Goal: Check status: Check status

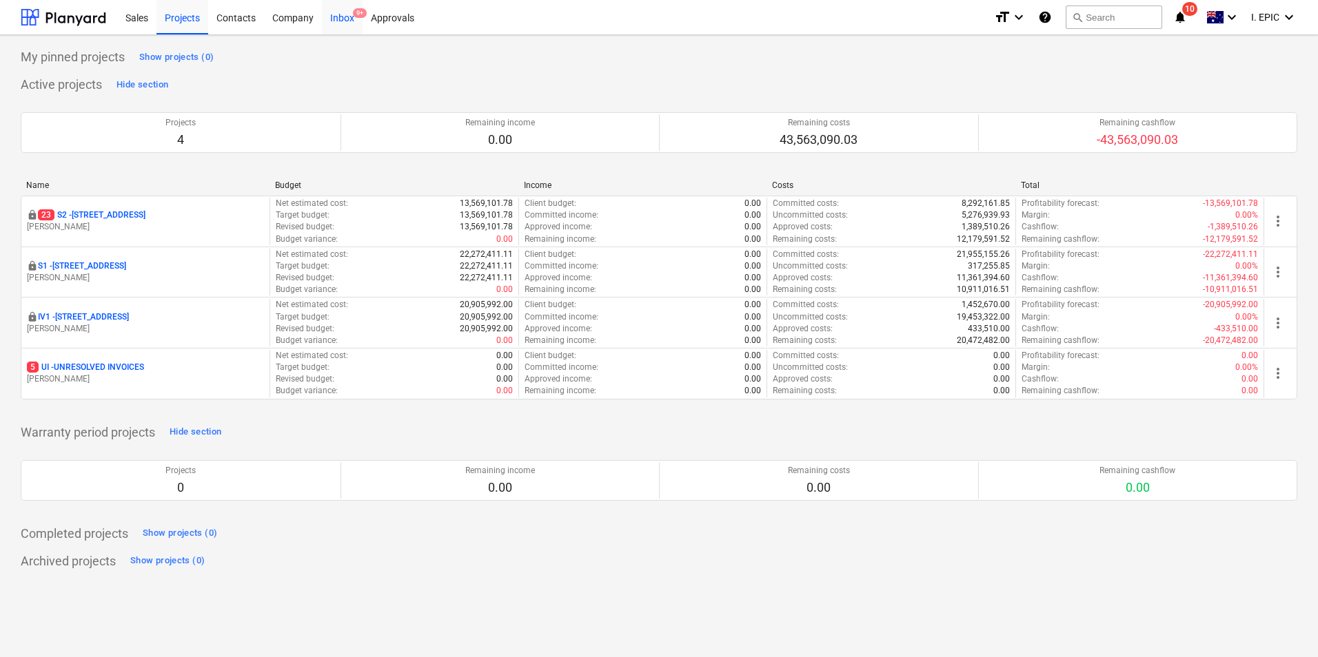
click at [338, 18] on div "Inbox 9+" at bounding box center [342, 16] width 41 height 35
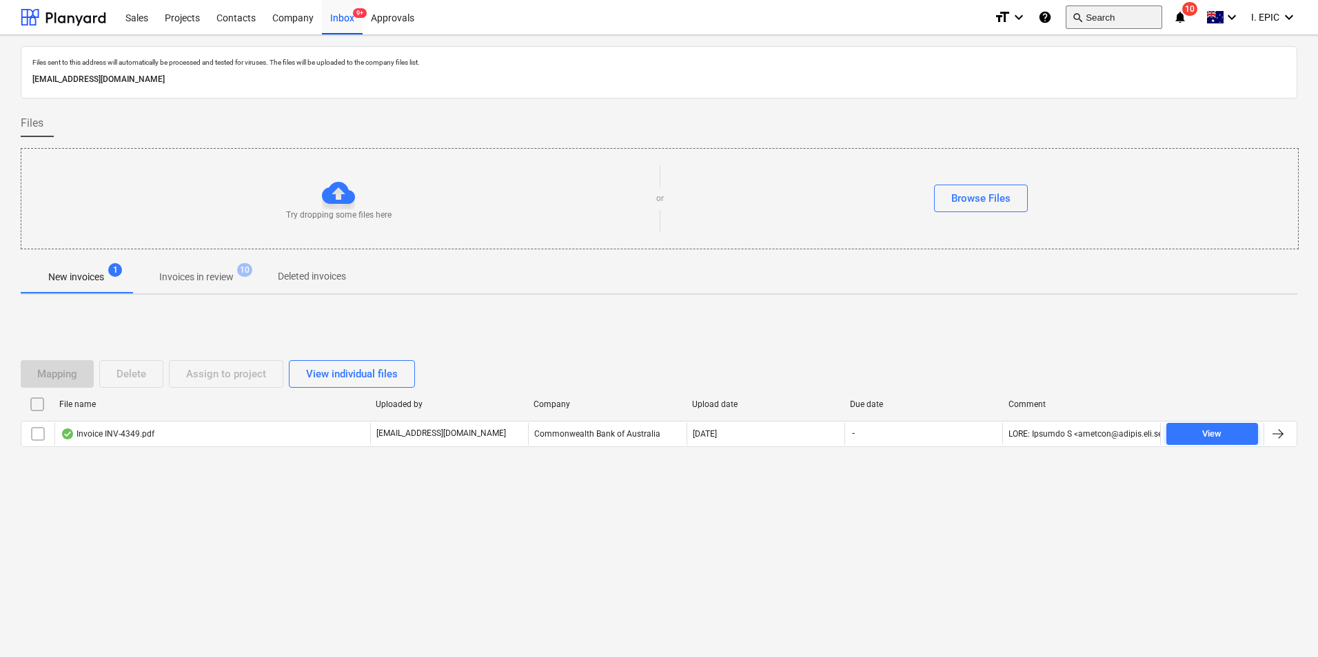
click at [1074, 14] on span "search" at bounding box center [1077, 17] width 11 height 11
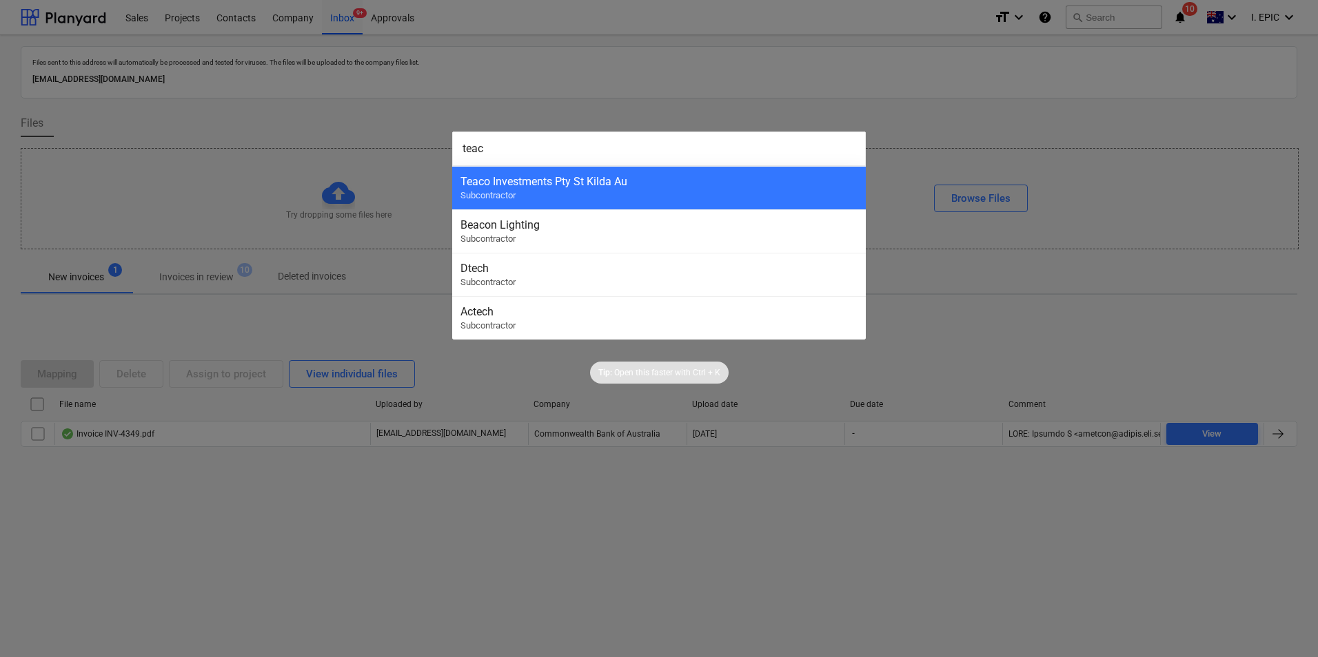
type input "teaco"
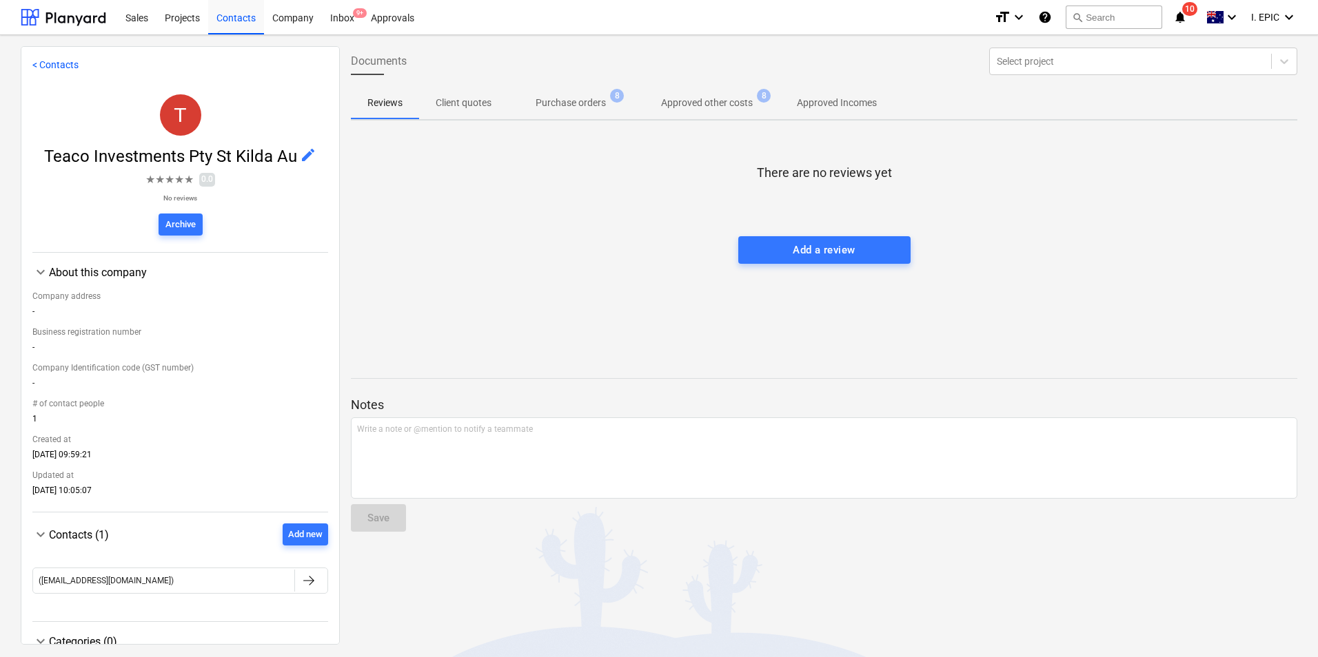
click at [723, 90] on button "Approved other costs 8" at bounding box center [706, 102] width 147 height 33
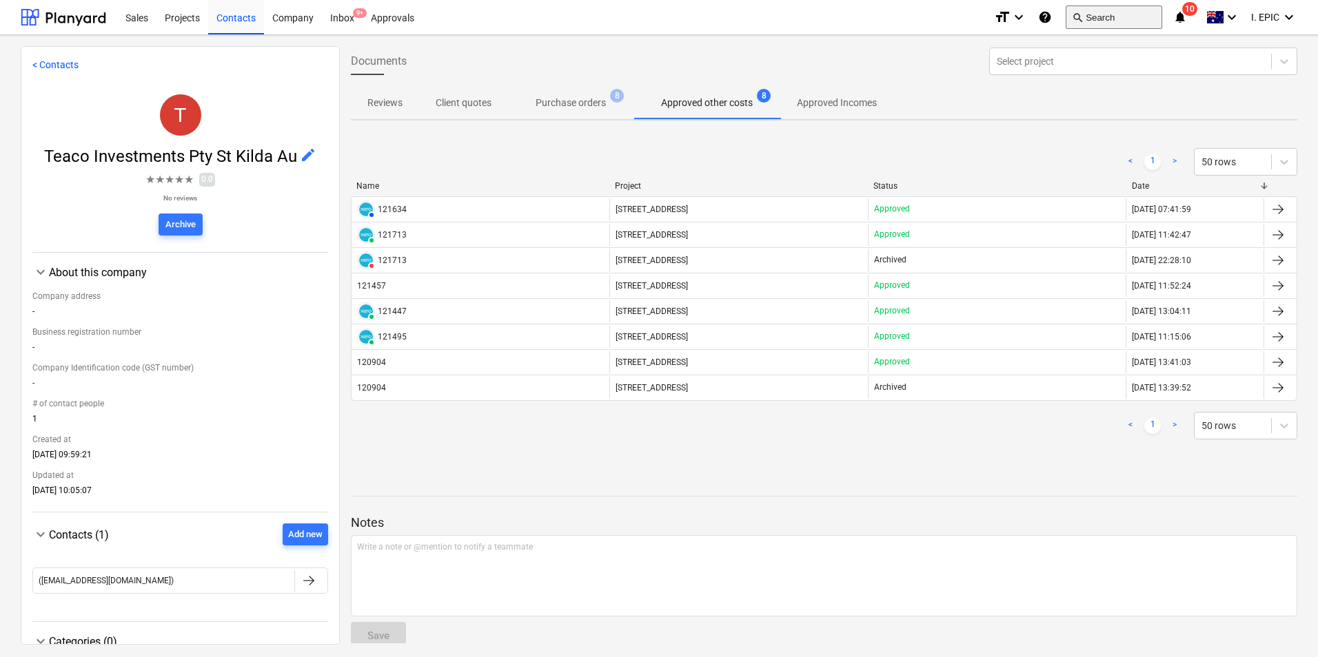
click at [1084, 14] on button "search Search" at bounding box center [1113, 17] width 96 height 23
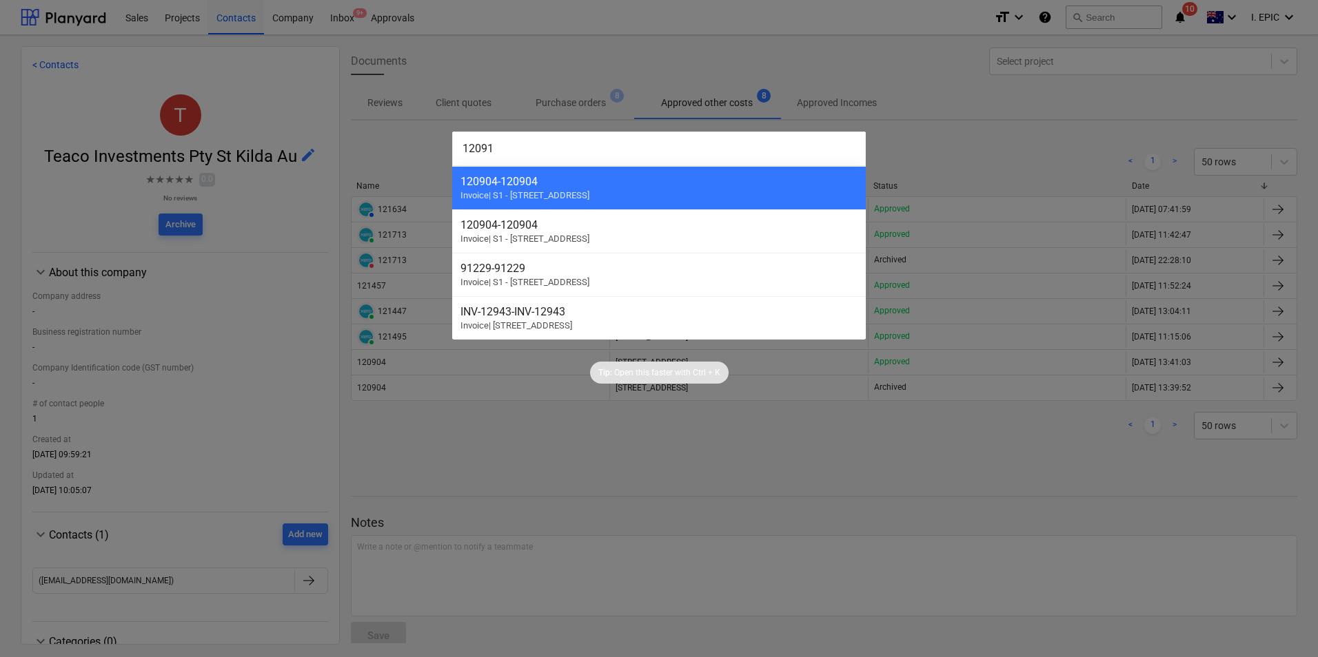
type input "120915"
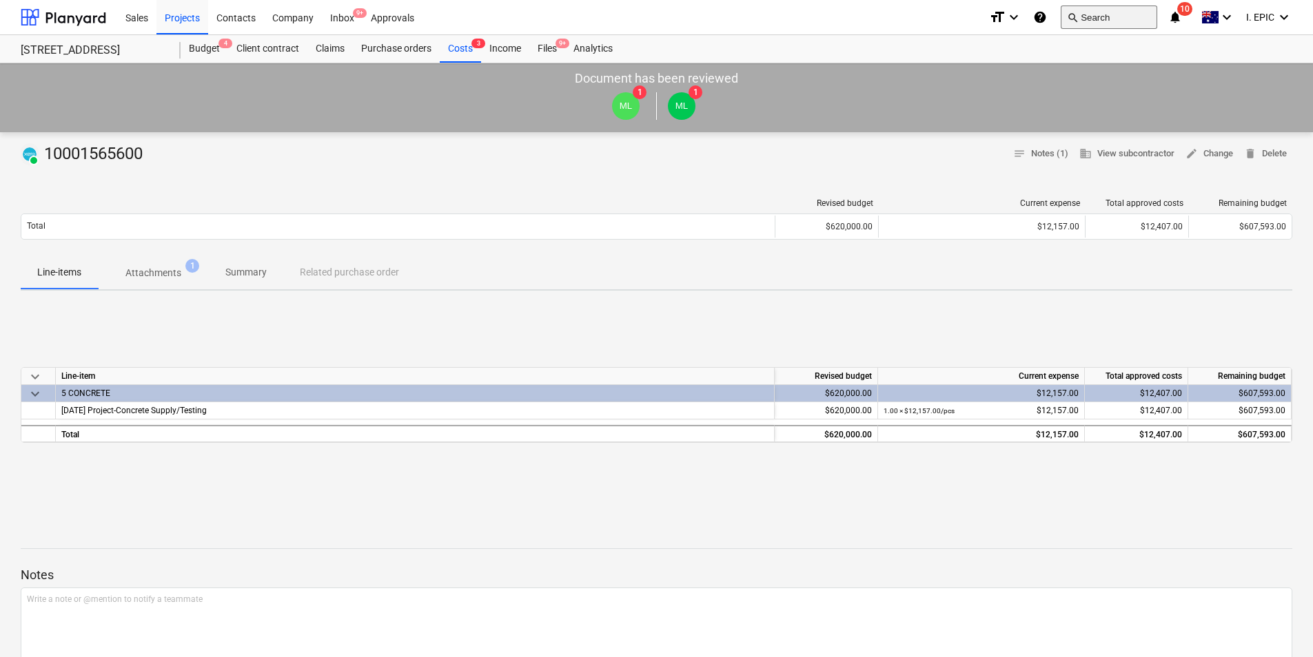
click at [1122, 17] on button "search Search" at bounding box center [1108, 17] width 96 height 23
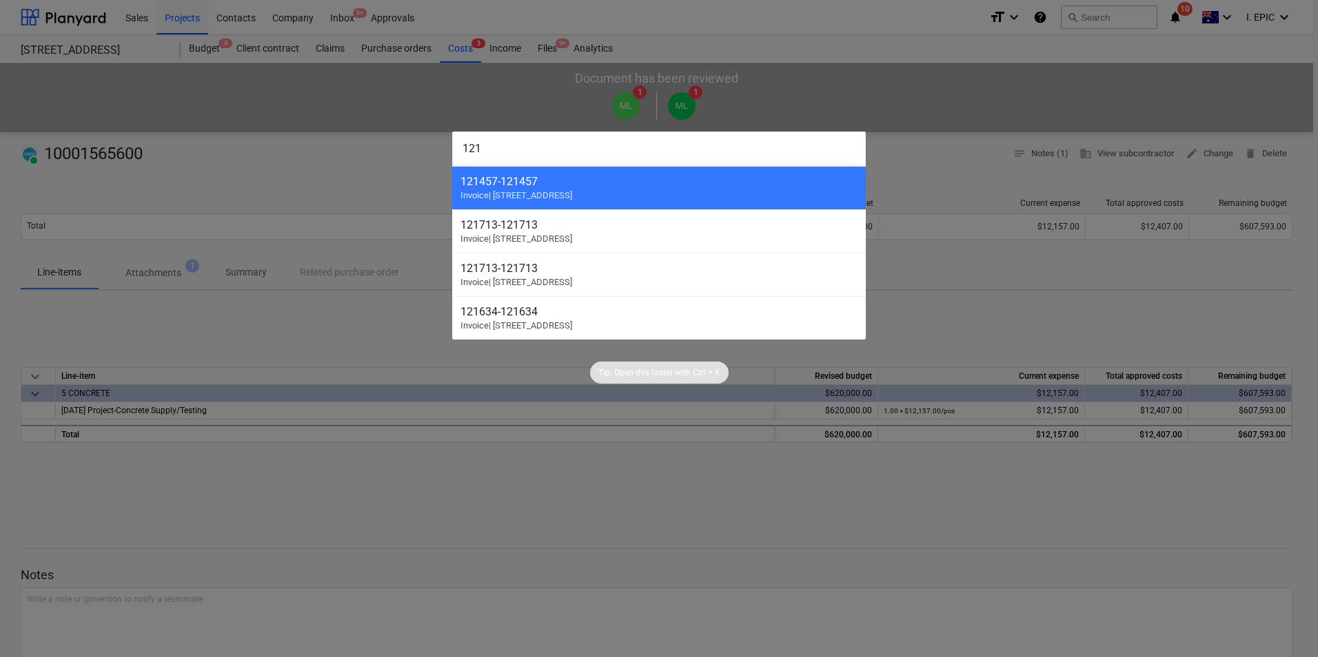
type input "121"
click at [742, 110] on div at bounding box center [659, 328] width 1318 height 657
